Goal: Navigation & Orientation: Find specific page/section

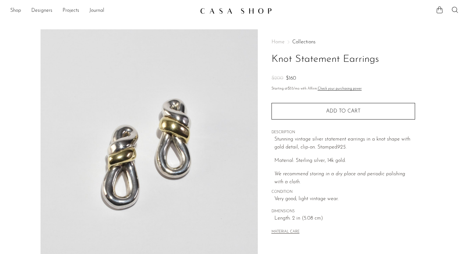
click at [206, 12] on img at bounding box center [236, 11] width 72 height 6
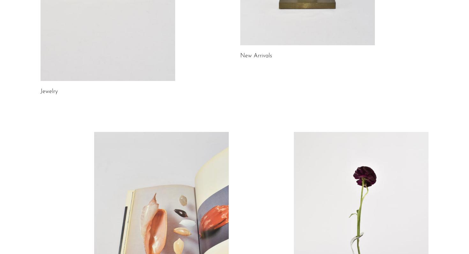
scroll to position [139, 0]
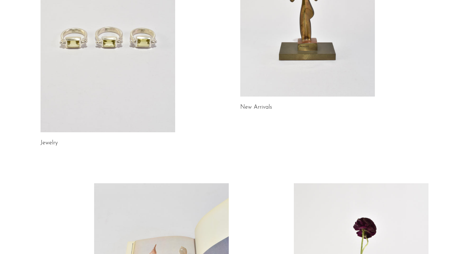
click at [156, 106] on link at bounding box center [108, 38] width 135 height 189
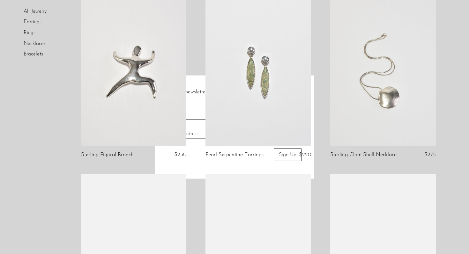
scroll to position [630, 0]
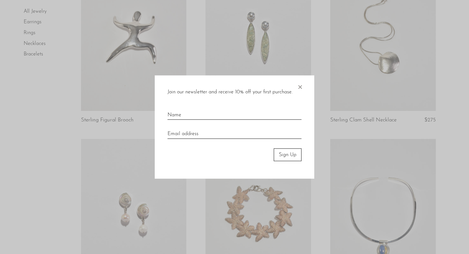
click at [315, 90] on div at bounding box center [234, 127] width 469 height 254
click at [303, 86] on span "×" at bounding box center [300, 85] width 6 height 20
